Goal: Information Seeking & Learning: Learn about a topic

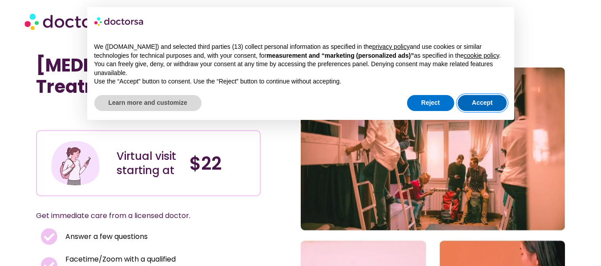
click at [469, 98] on button "Accept" at bounding box center [482, 103] width 49 height 16
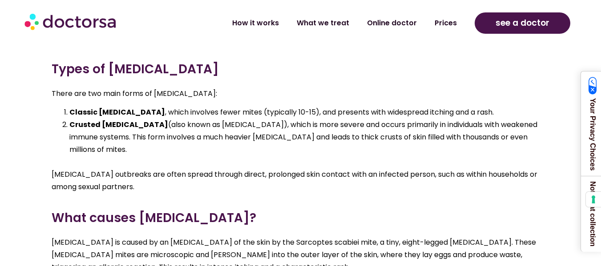
scroll to position [1003, 0]
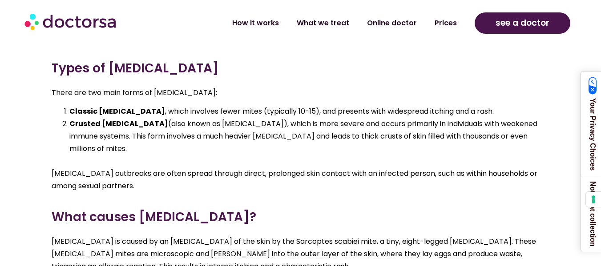
click at [120, 168] on p "Scabies outbreaks are often spread through direct, prolonged skin contact with …" at bounding box center [301, 180] width 498 height 25
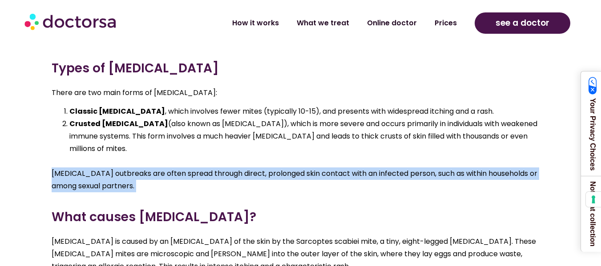
click at [120, 168] on p "Scabies outbreaks are often spread through direct, prolonged skin contact with …" at bounding box center [301, 180] width 498 height 25
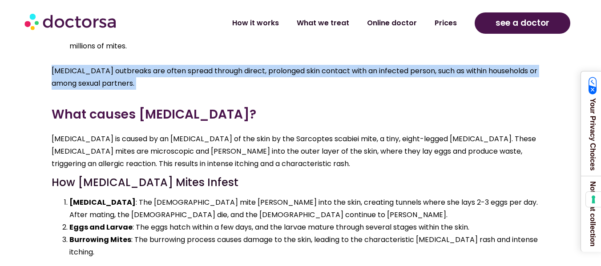
scroll to position [1107, 0]
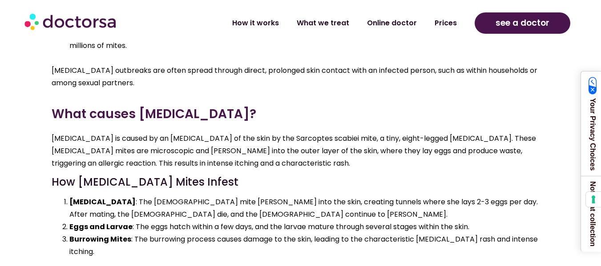
drag, startPoint x: 120, startPoint y: 141, endPoint x: 44, endPoint y: 220, distance: 109.5
drag, startPoint x: 44, startPoint y: 220, endPoint x: 422, endPoint y: 190, distance: 379.2
click at [422, 221] on li "Eggs and Larvae : The eggs hatch within a few days, and the larvae mature throu…" at bounding box center [309, 227] width 480 height 12
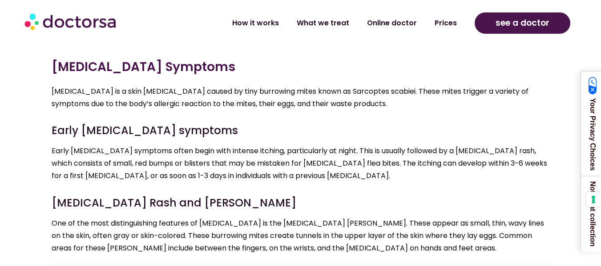
scroll to position [1535, 0]
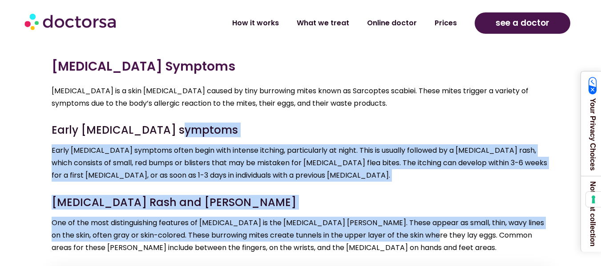
drag, startPoint x: 422, startPoint y: 190, endPoint x: 454, endPoint y: 79, distance: 115.8
click at [325, 145] on p "Early scabies symptoms often begin with intense itching, particularly at night.…" at bounding box center [301, 163] width 498 height 37
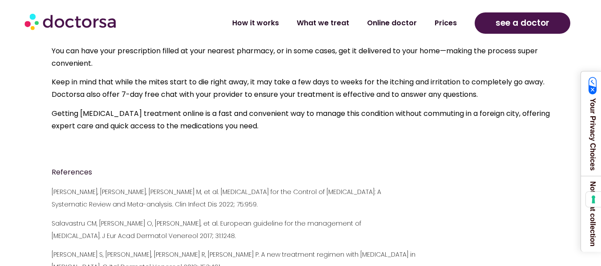
scroll to position [2893, 0]
click at [306, 249] on p "Veraldi S, De Micheli P, Schianchi R, Pontini P. A new treatment regimen with p…" at bounding box center [301, 261] width 498 height 25
click at [263, 17] on link "How it works" at bounding box center [255, 19] width 64 height 20
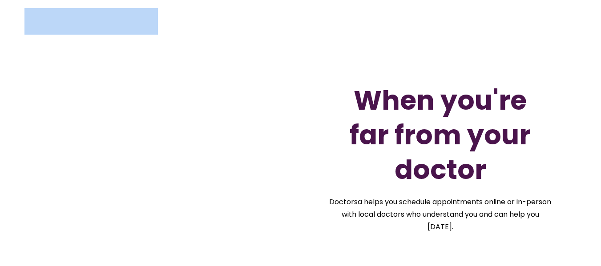
click at [263, 17] on div at bounding box center [300, 21] width 552 height 27
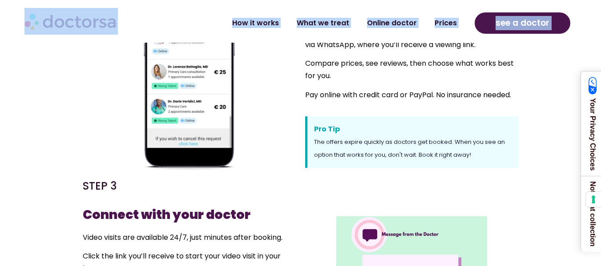
scroll to position [518, 0]
